Goal: Information Seeking & Learning: Compare options

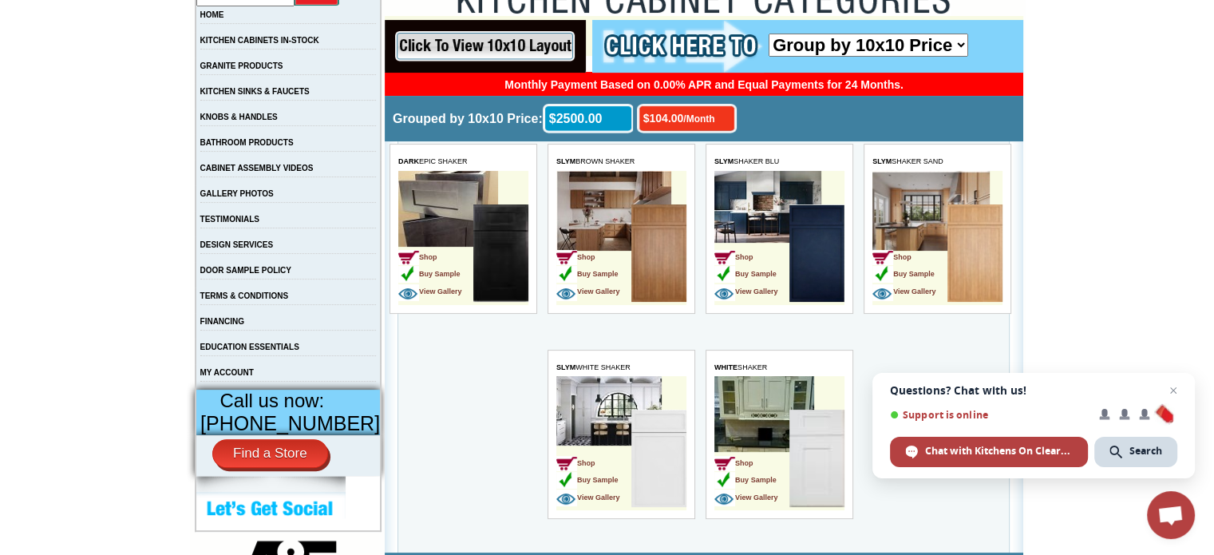
scroll to position [342, 0]
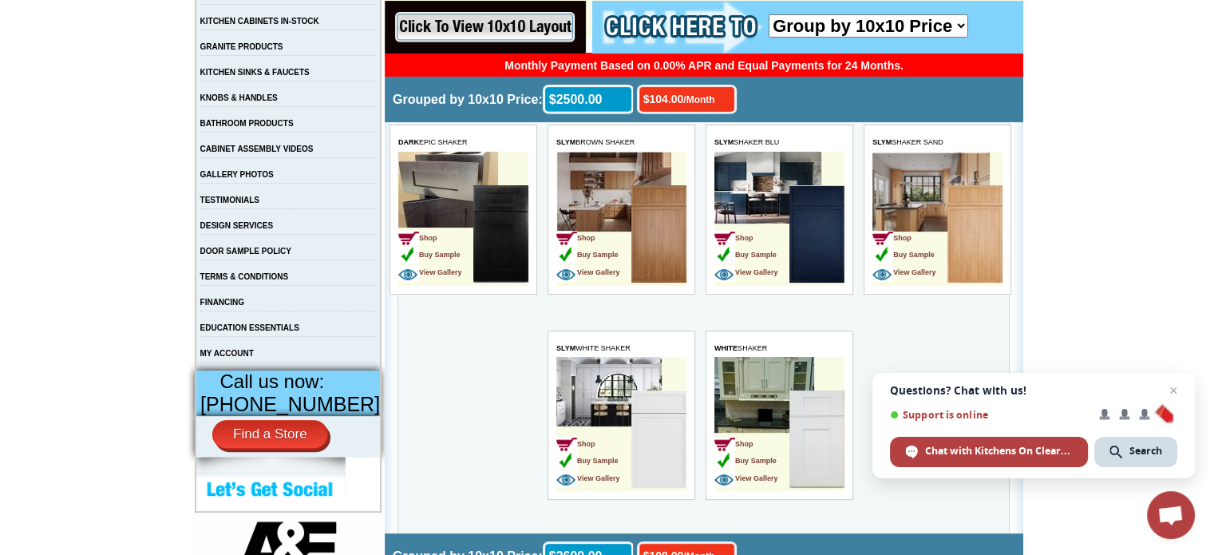
click at [762, 192] on td "Shop Buy Sample View Gallery" at bounding box center [751, 235] width 75 height 101
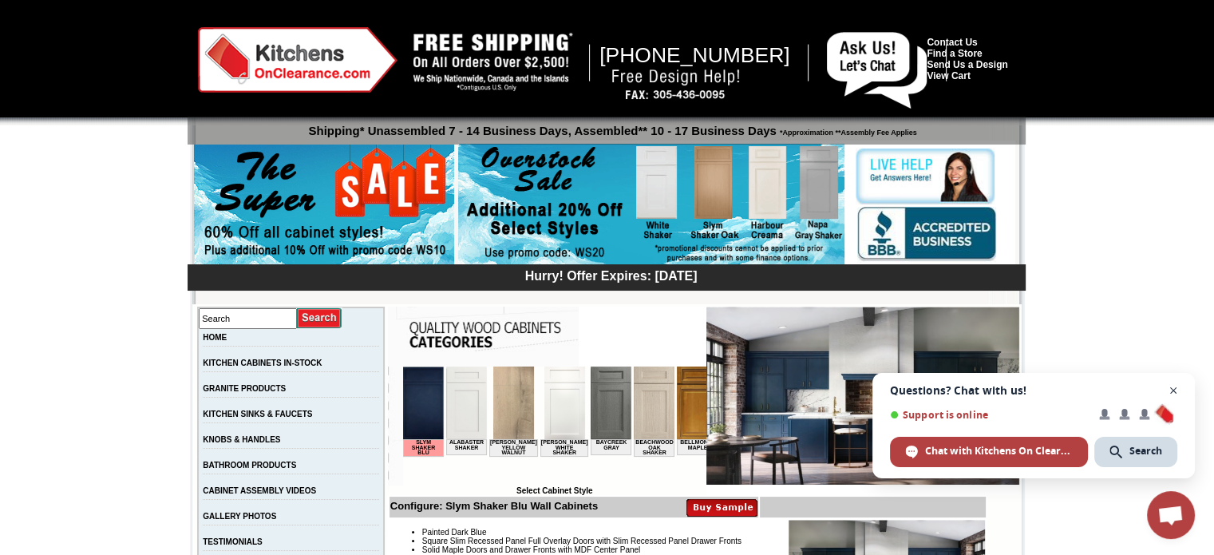
click at [1173, 396] on span "Close chat" at bounding box center [1174, 391] width 20 height 20
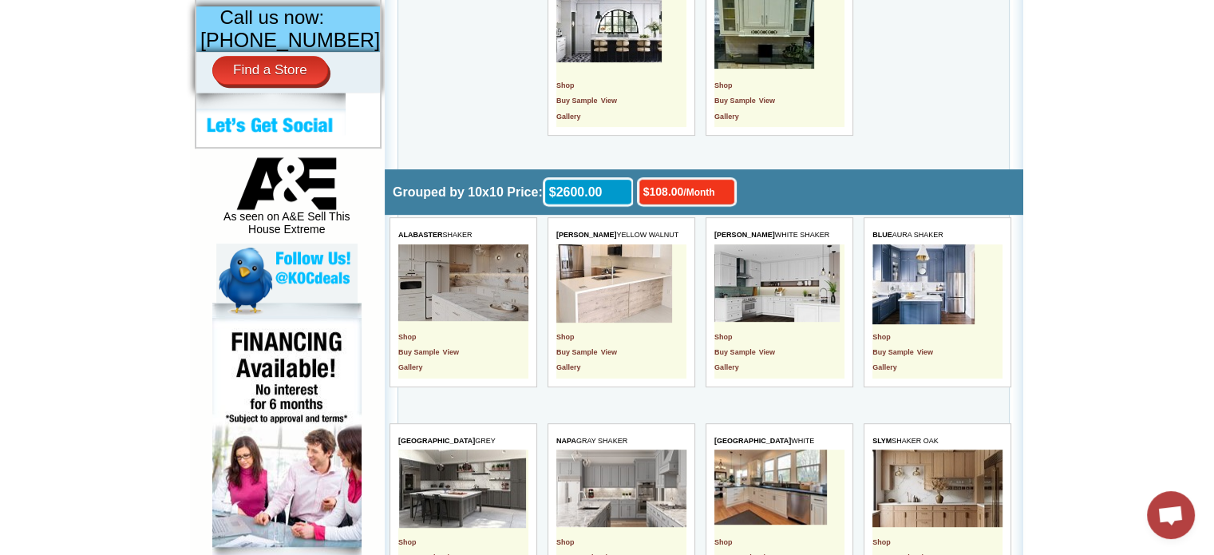
scroll to position [706, 0]
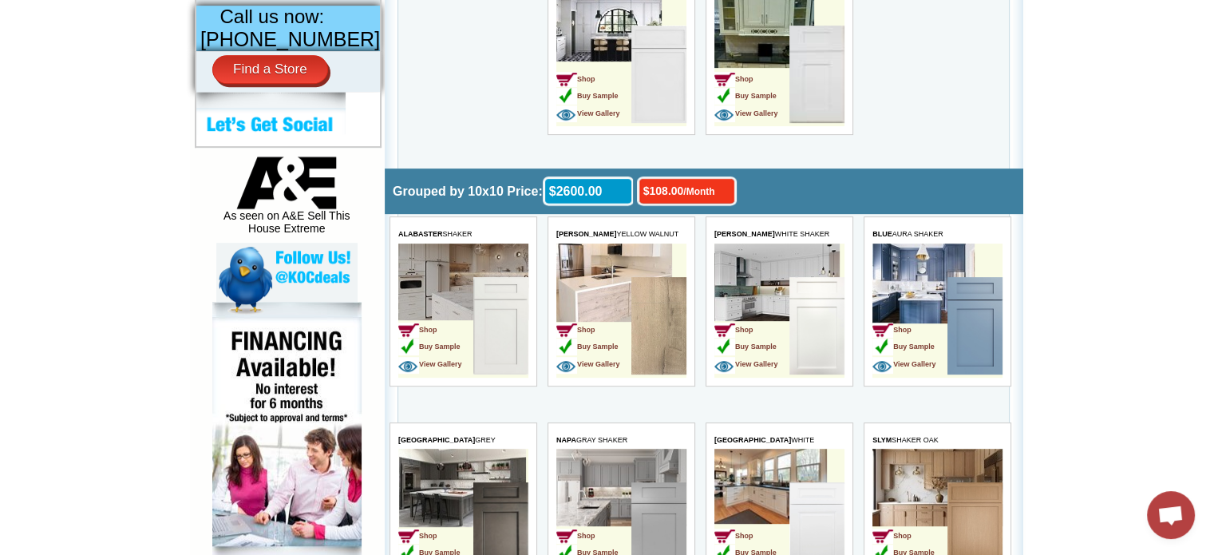
click at [747, 259] on td "Shop Buy Sample View Gallery" at bounding box center [779, 310] width 130 height 134
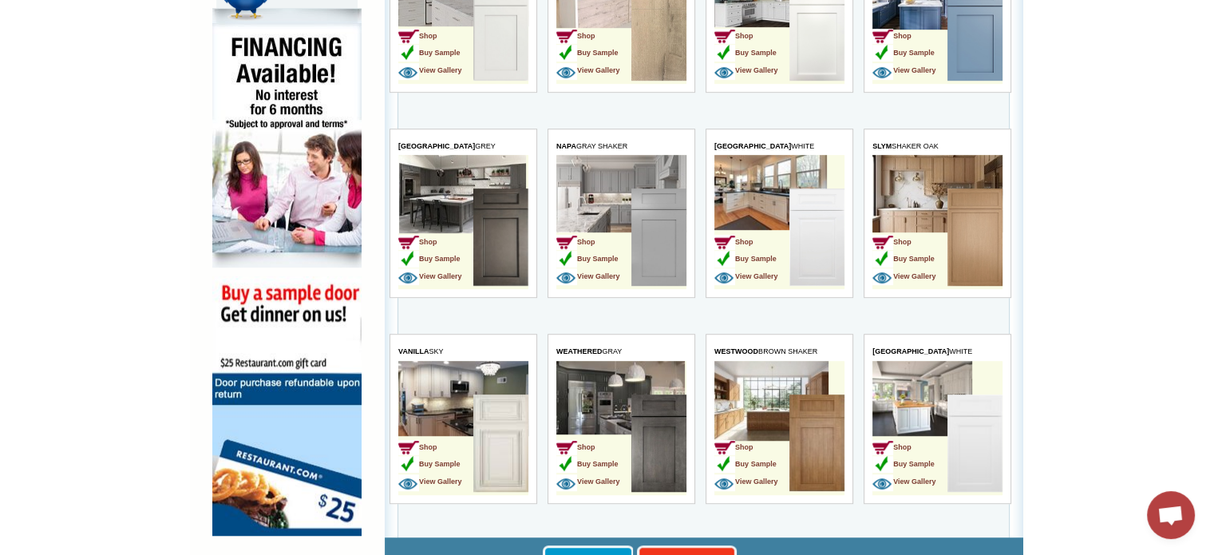
scroll to position [1003, 0]
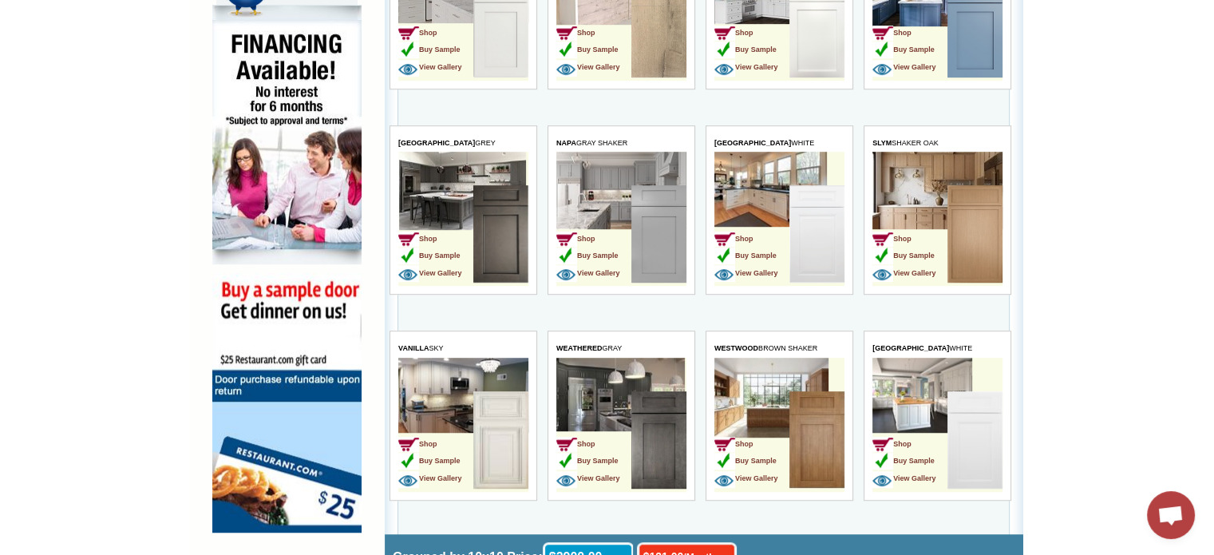
click at [585, 208] on td "Shop Buy Sample View Gallery" at bounding box center [593, 235] width 75 height 101
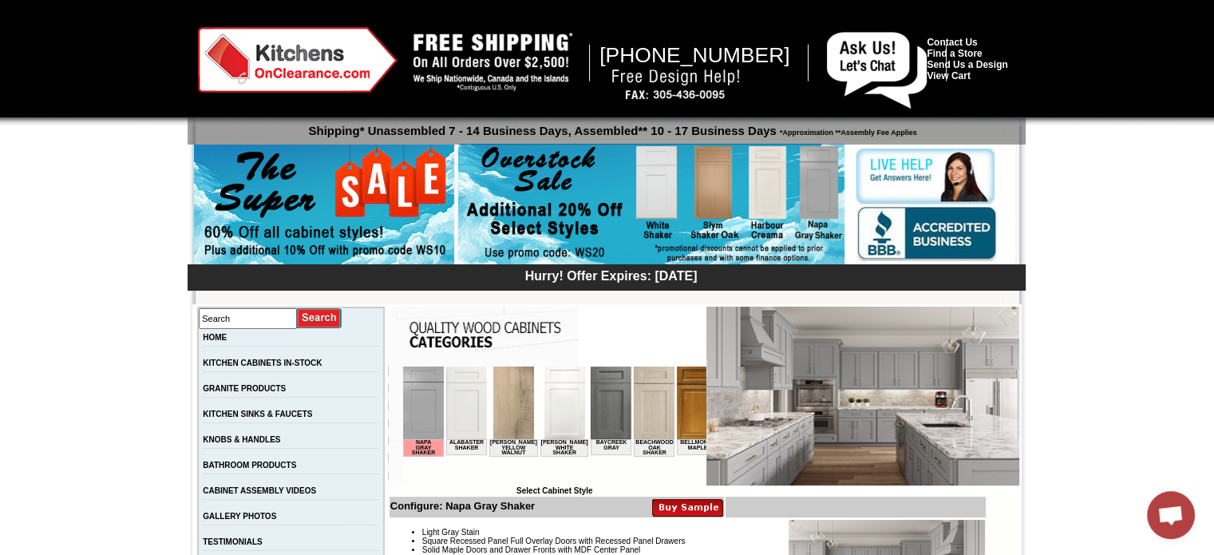
click at [867, 373] on img at bounding box center [862, 396] width 313 height 179
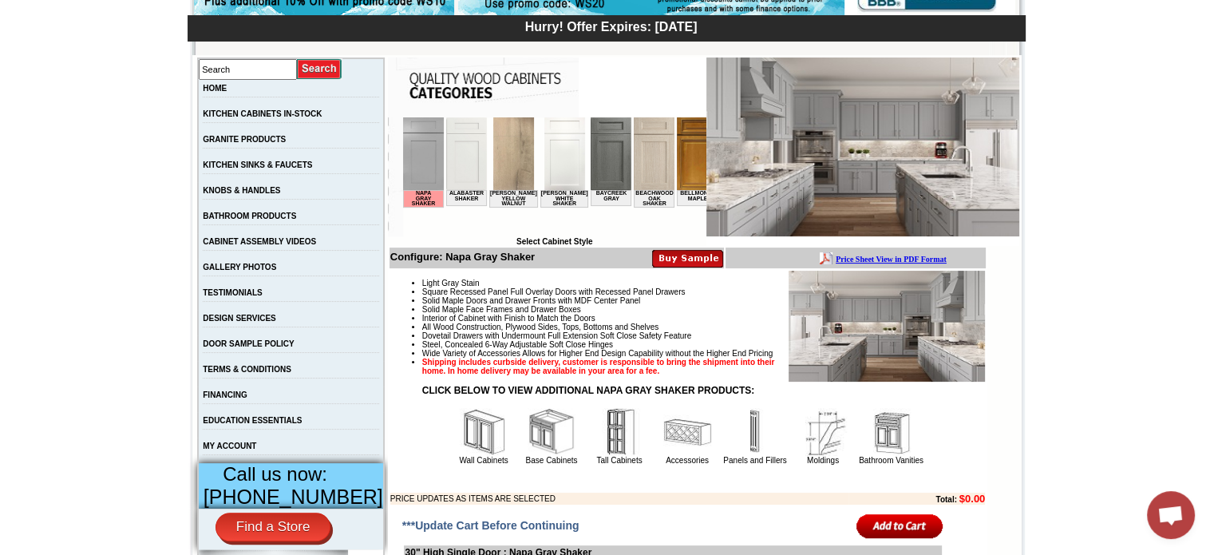
click at [861, 299] on img at bounding box center [887, 326] width 196 height 111
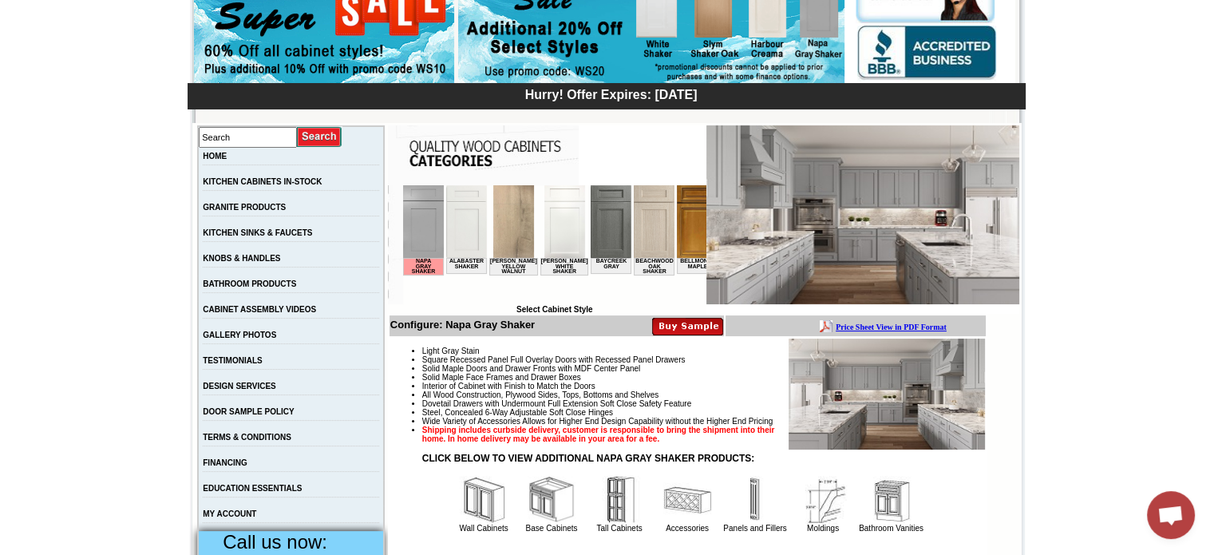
scroll to position [166, 0]
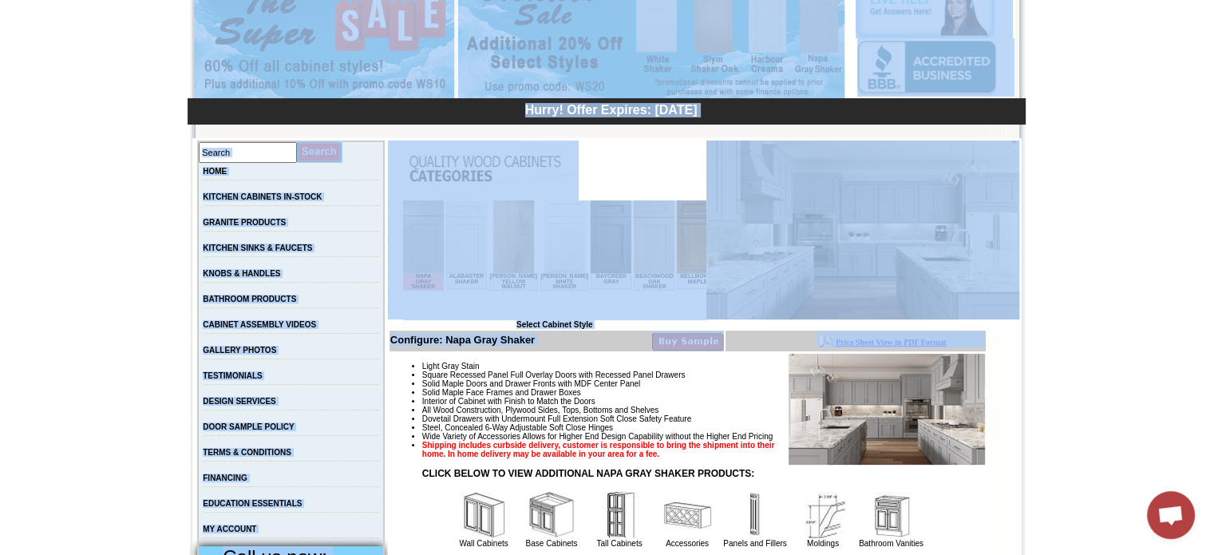
drag, startPoint x: 1880, startPoint y: 671, endPoint x: 981, endPoint y: 344, distance: 956.6
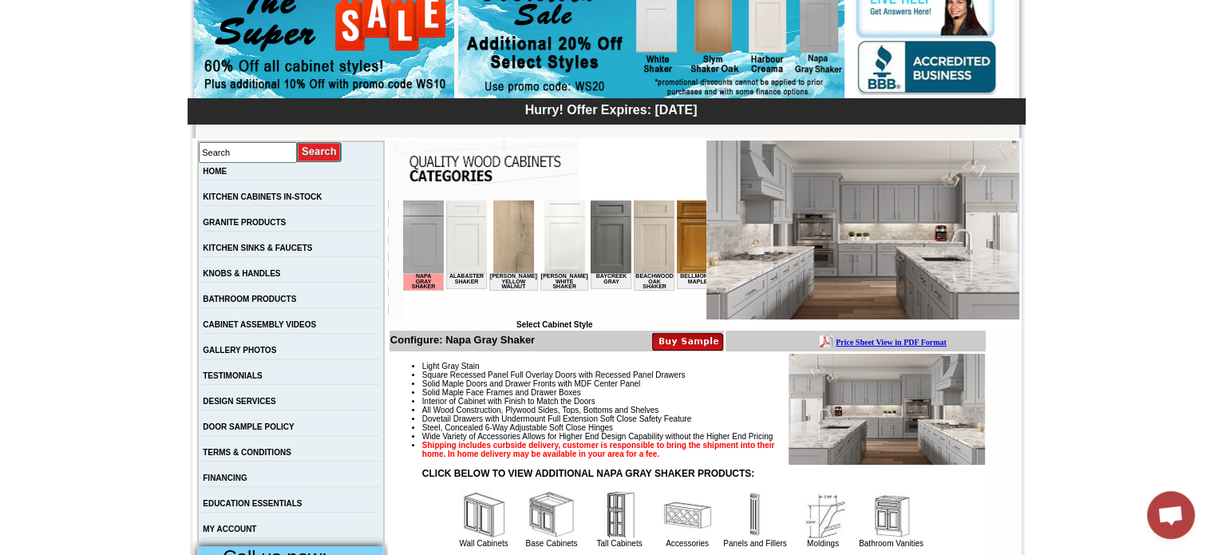
click at [980, 346] on td "Price Sheet View in PDF Format" at bounding box center [977, 341] width 316 height 16
